Goal: Information Seeking & Learning: Learn about a topic

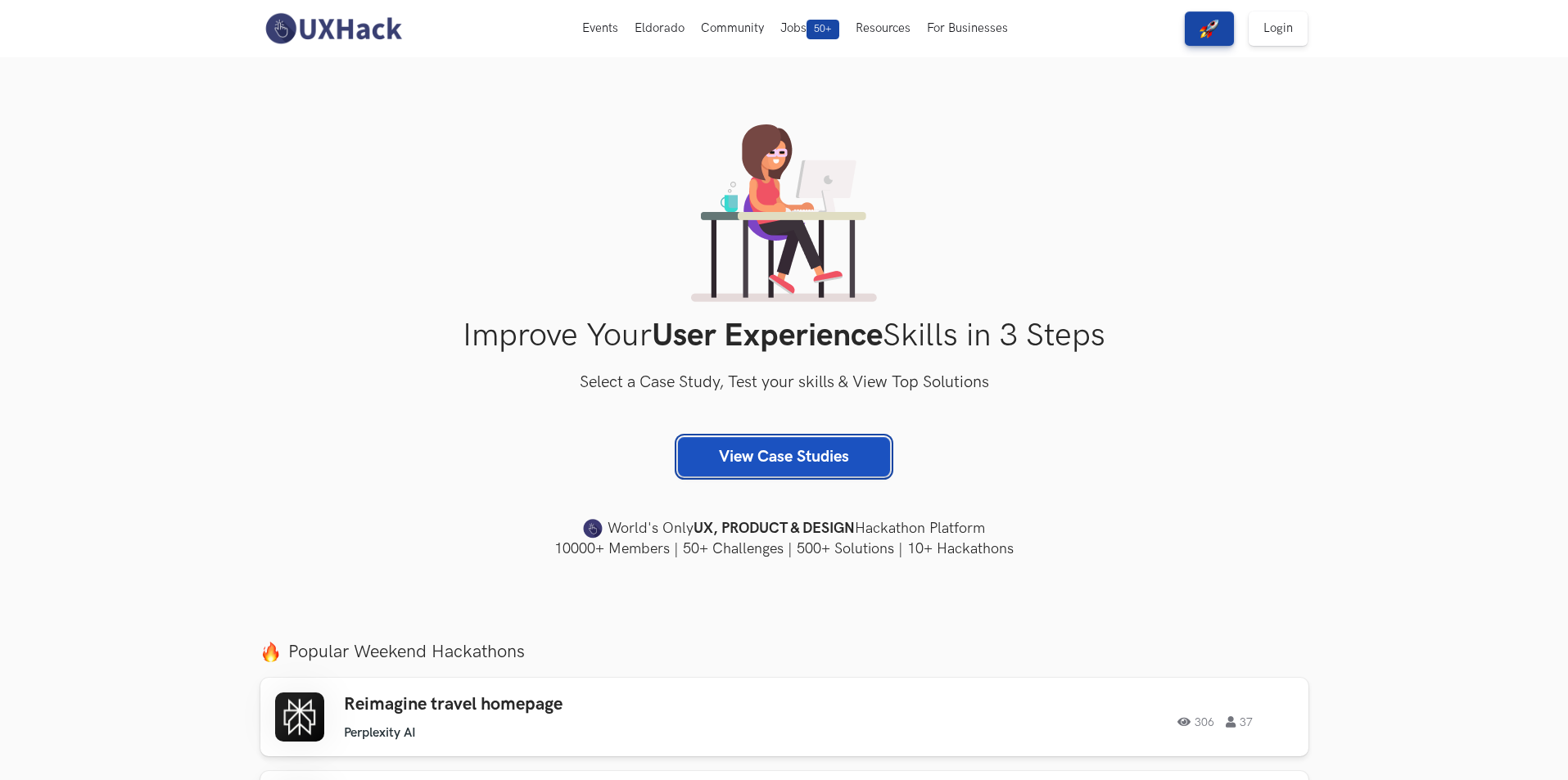
click at [812, 447] on link "View Case Studies" at bounding box center [784, 457] width 212 height 40
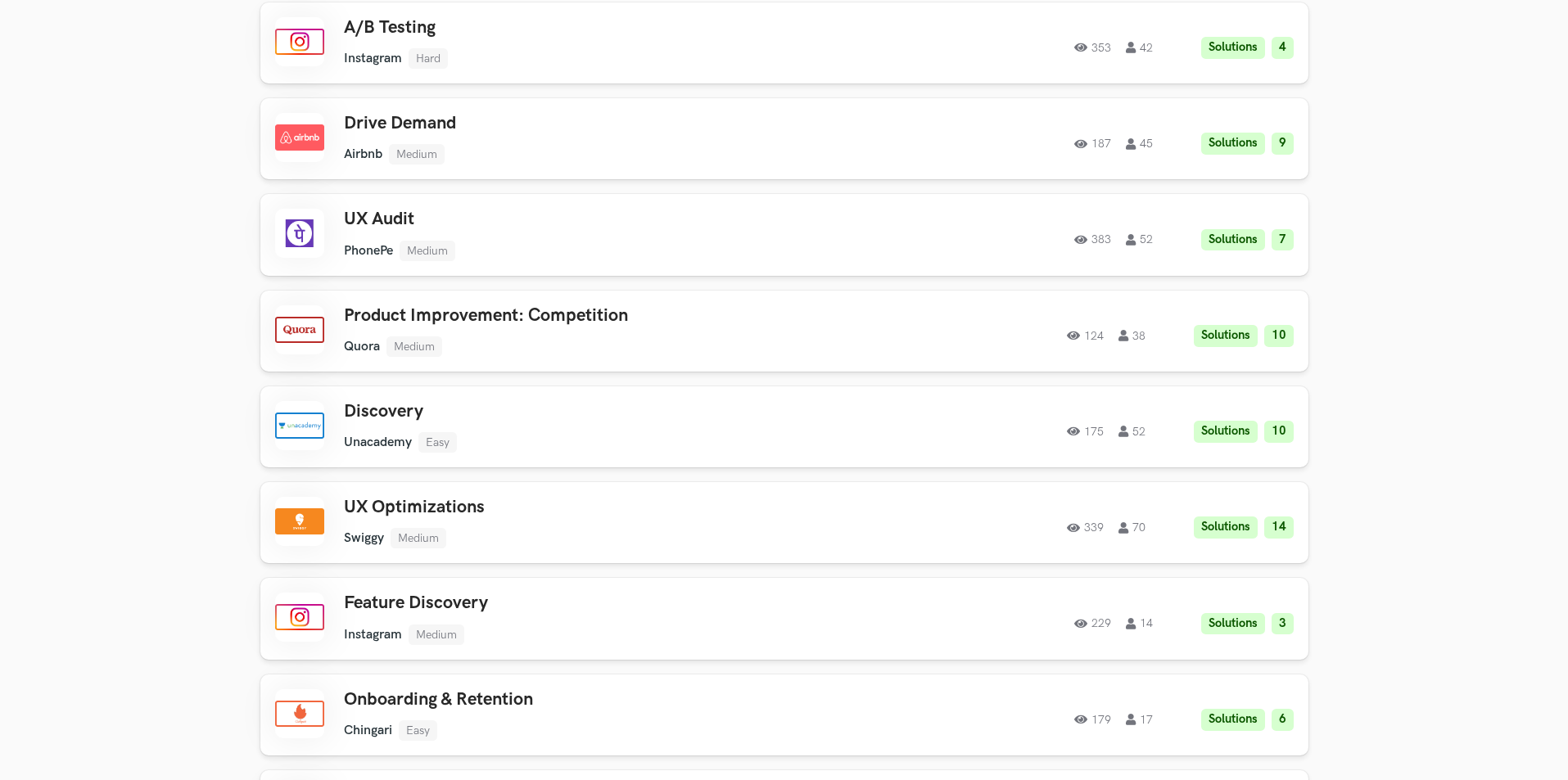
scroll to position [2947, 0]
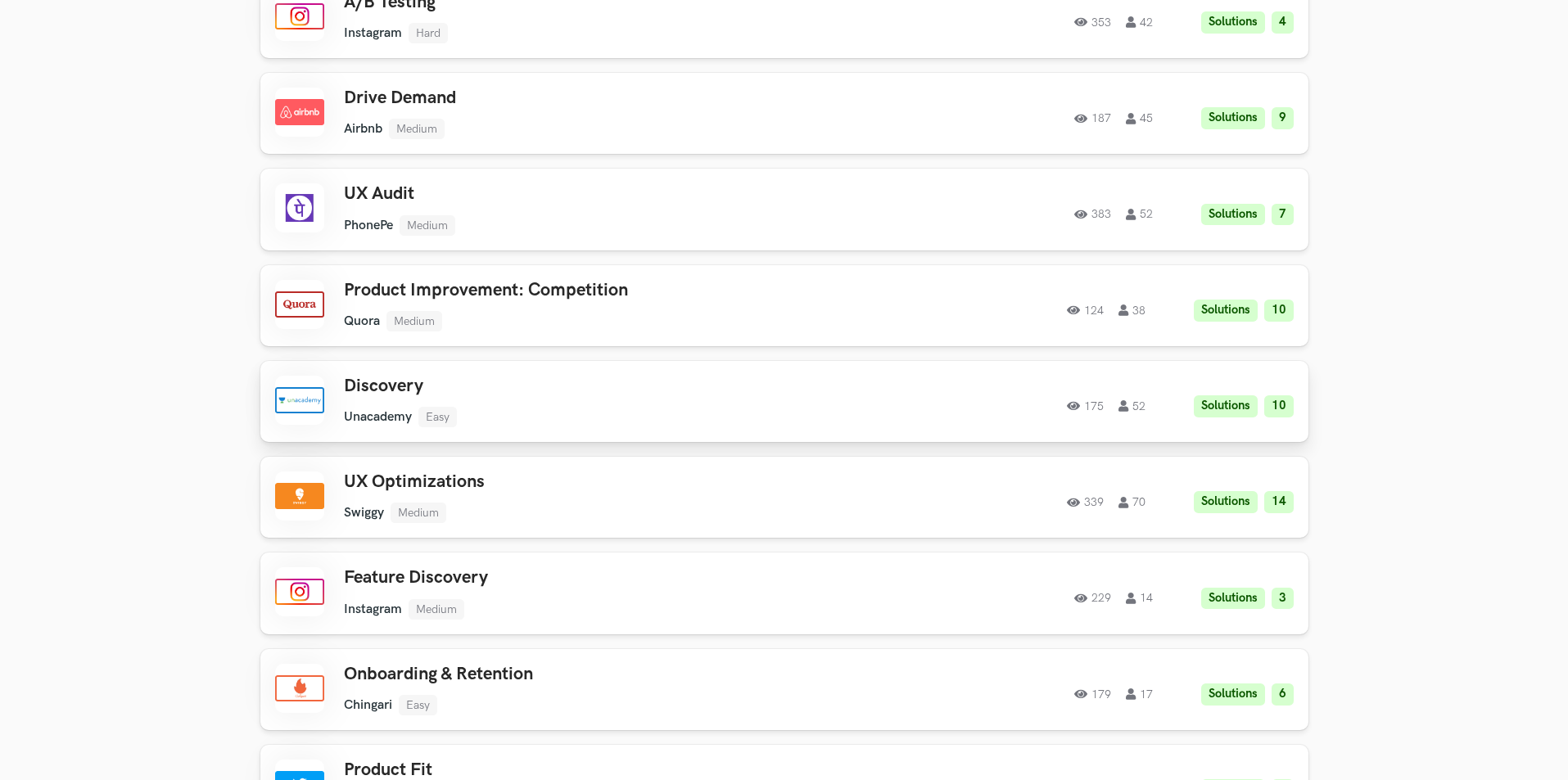
click at [811, 379] on div "Discovery Unacademy Easy Unacademy Easy Solutions 10 175 52 175 52 Solutions 10" at bounding box center [784, 401] width 1018 height 51
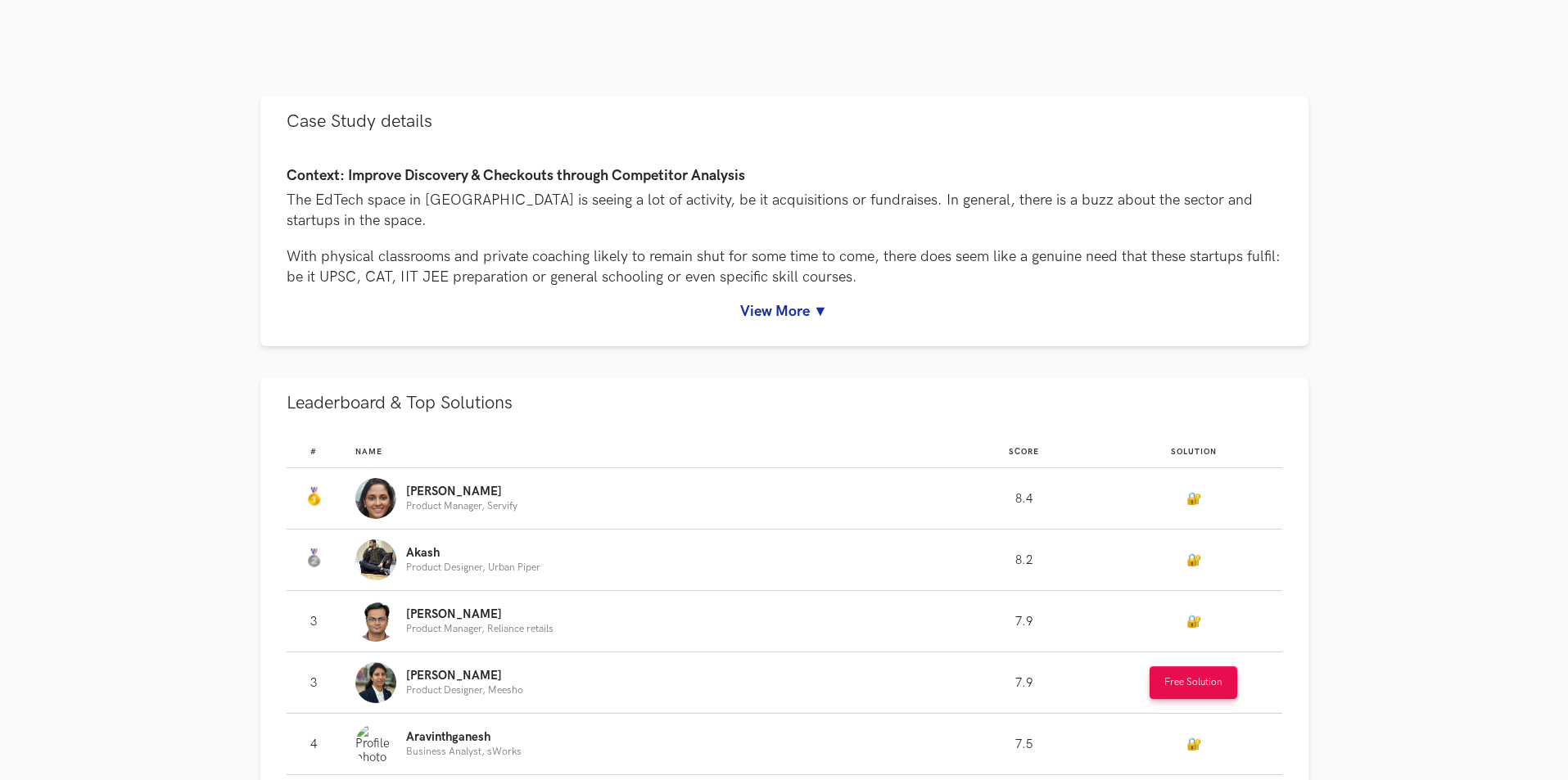
scroll to position [737, 0]
